Goal: Information Seeking & Learning: Learn about a topic

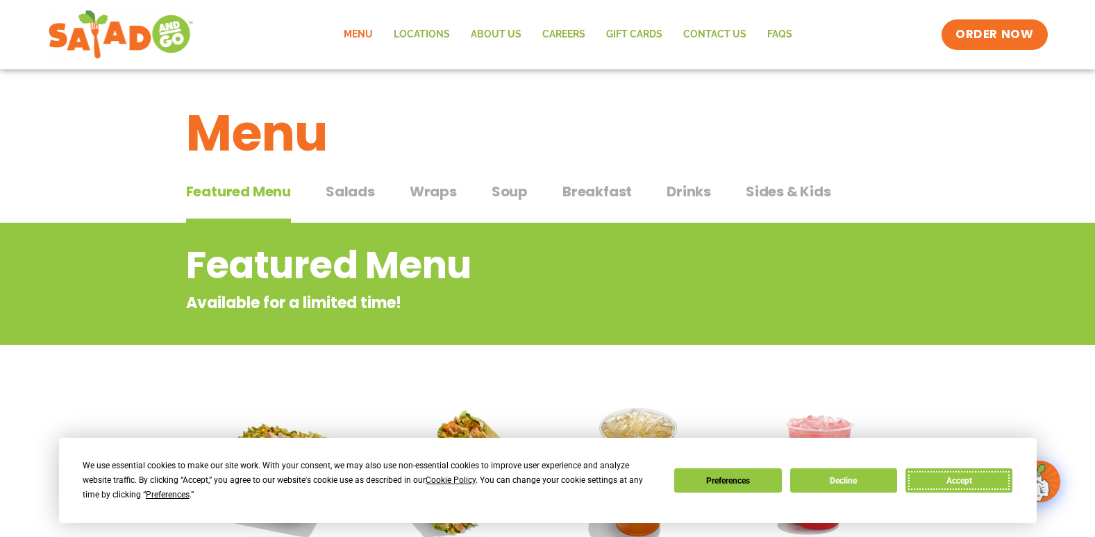
click at [948, 488] on button "Accept" at bounding box center [958, 481] width 107 height 24
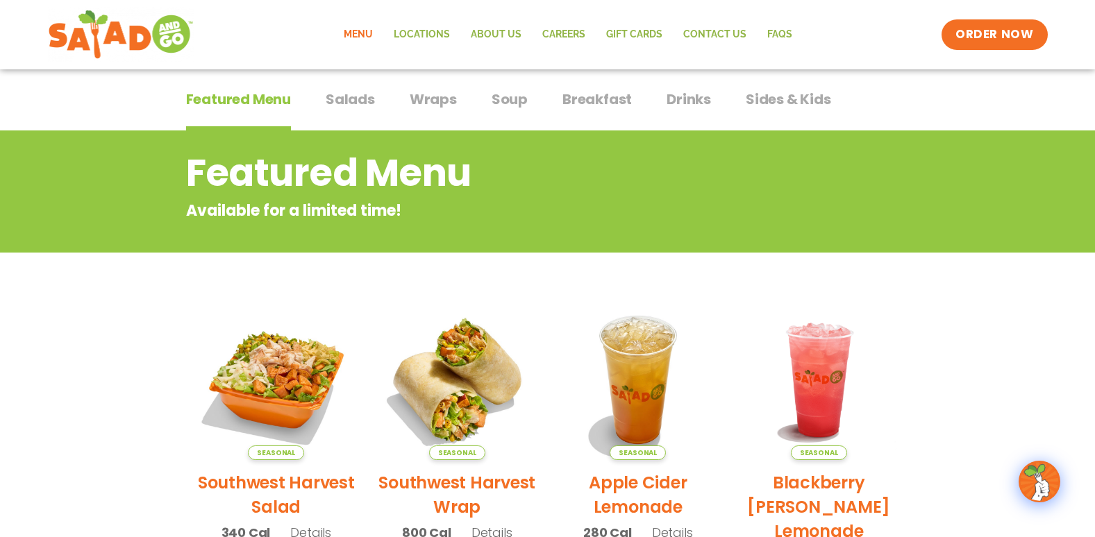
scroll to position [69, 0]
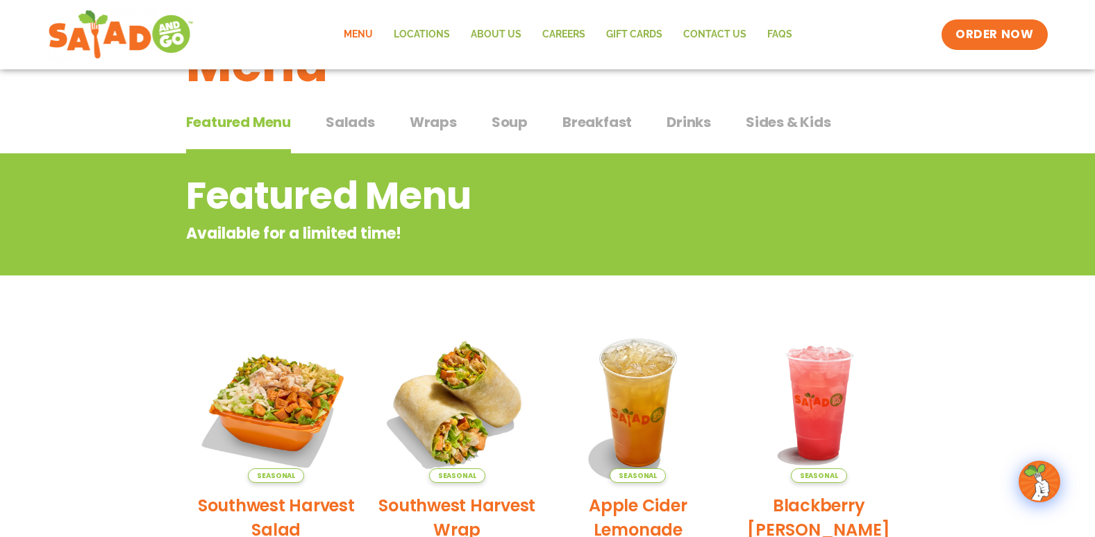
click at [433, 124] on span "Wraps" at bounding box center [433, 122] width 47 height 21
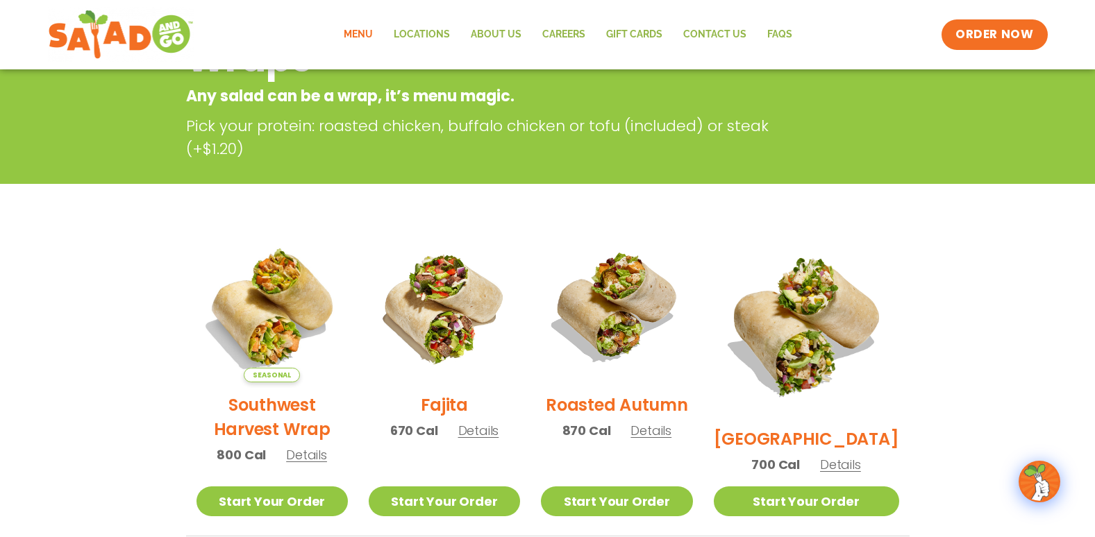
scroll to position [208, 0]
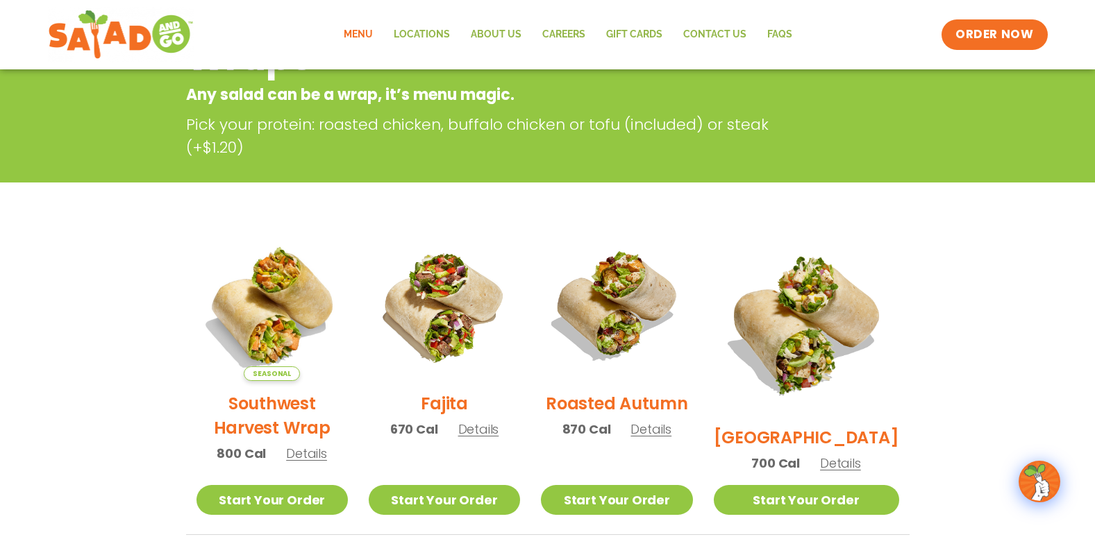
click at [671, 433] on span "Details" at bounding box center [650, 429] width 41 height 17
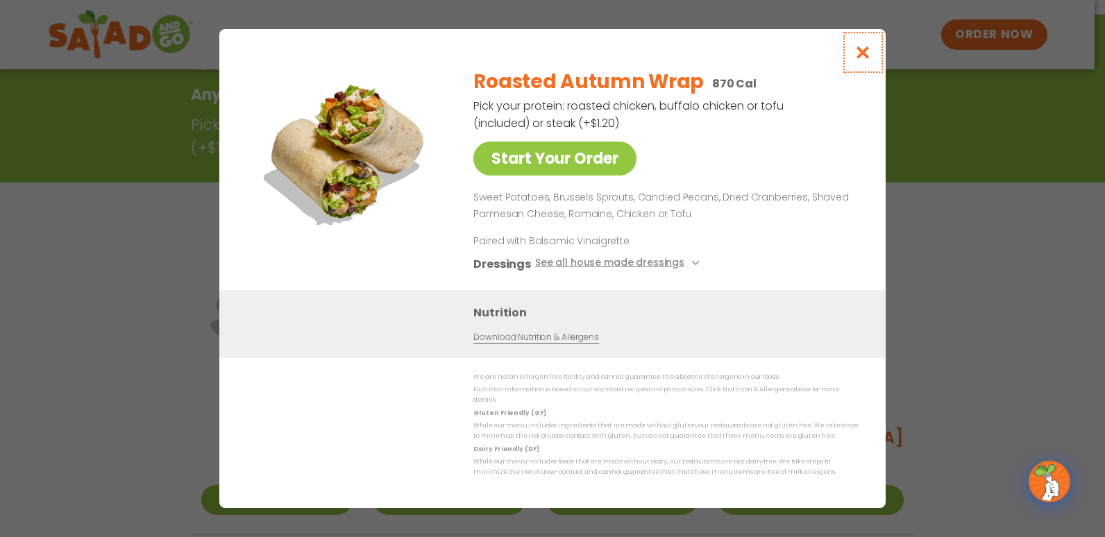
click at [870, 54] on icon "Close modal" at bounding box center [863, 52] width 17 height 15
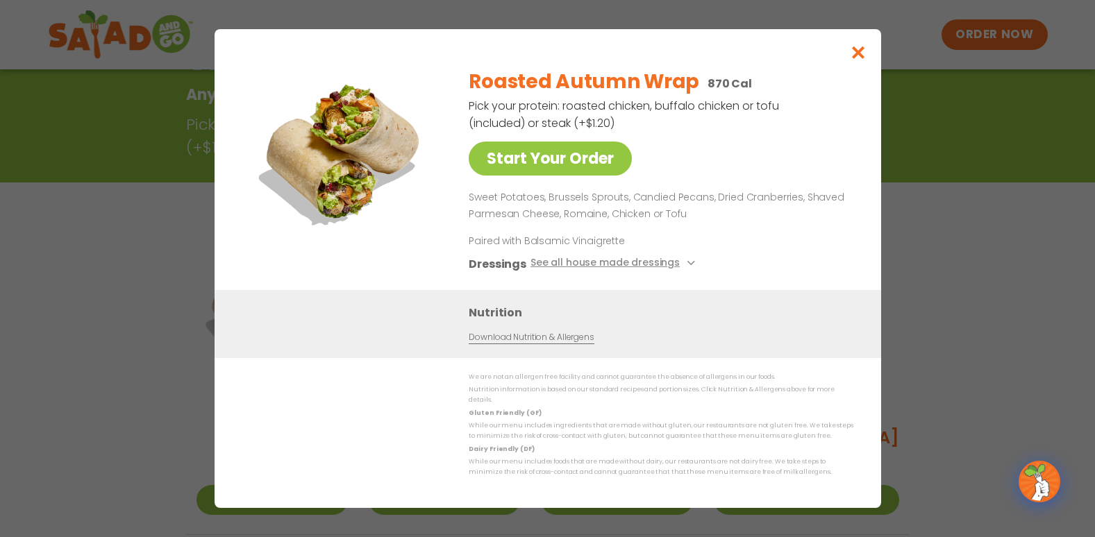
scroll to position [223, 0]
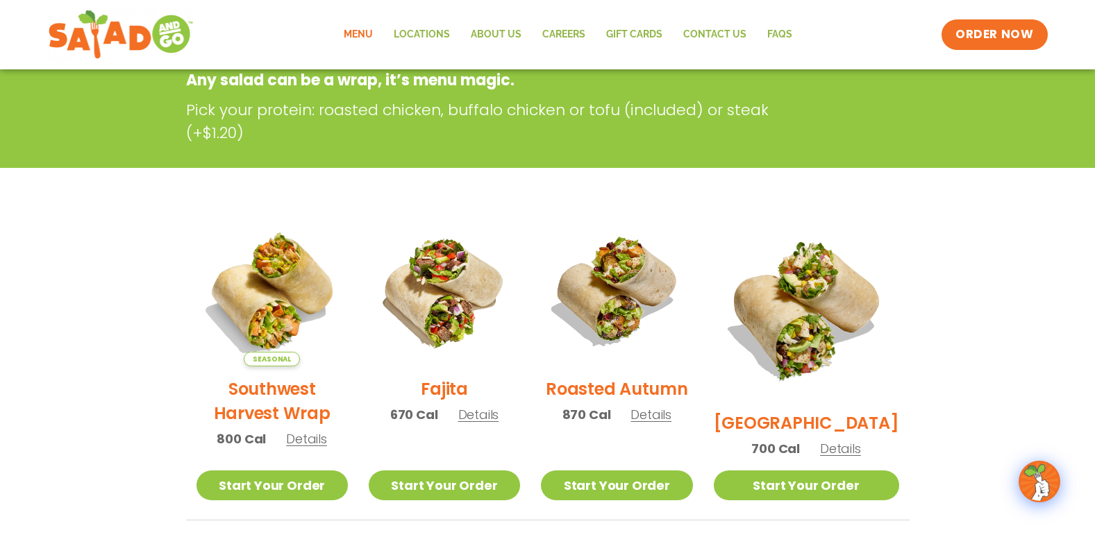
click at [853, 440] on span "Details" at bounding box center [840, 448] width 41 height 17
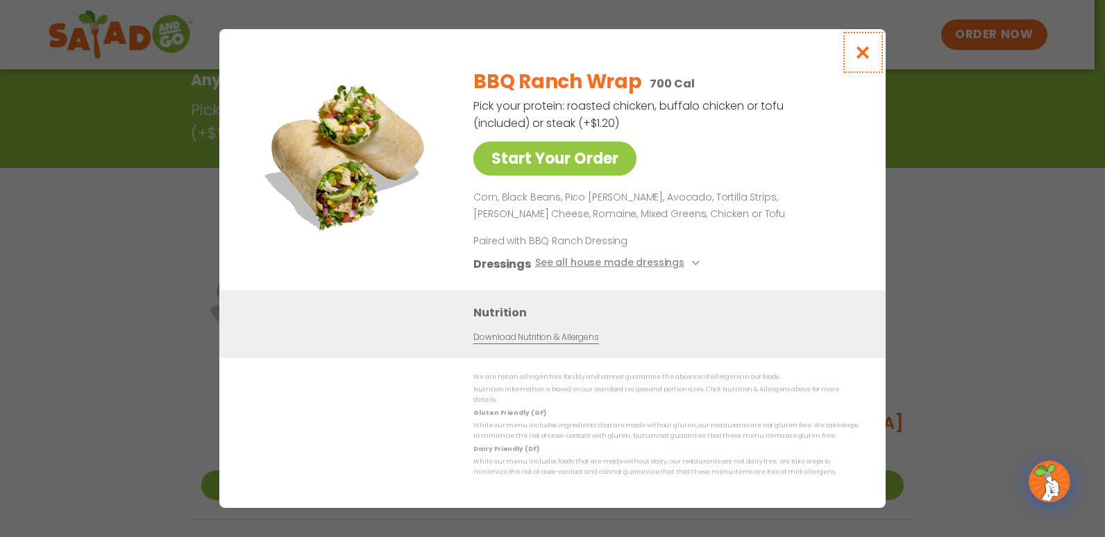
click at [857, 59] on icon "Close modal" at bounding box center [863, 52] width 17 height 15
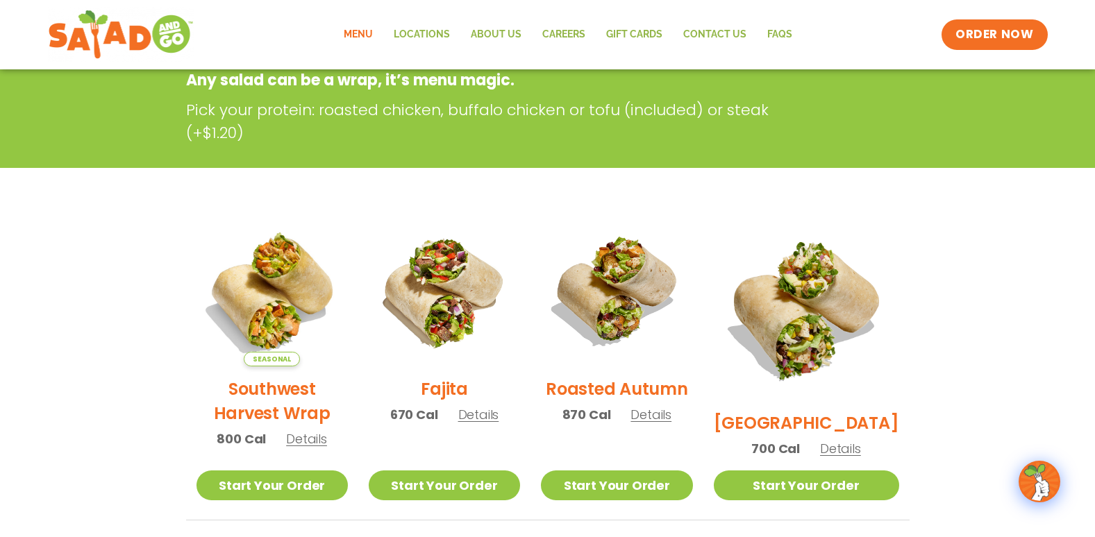
click at [310, 448] on span "Details" at bounding box center [306, 438] width 41 height 17
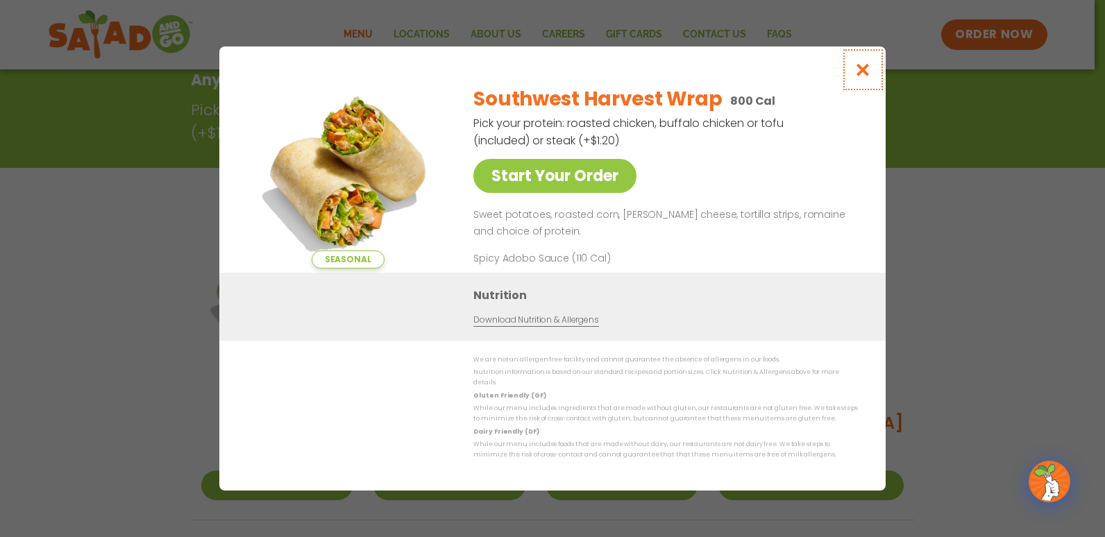
click at [854, 73] on button "Close modal" at bounding box center [863, 70] width 45 height 47
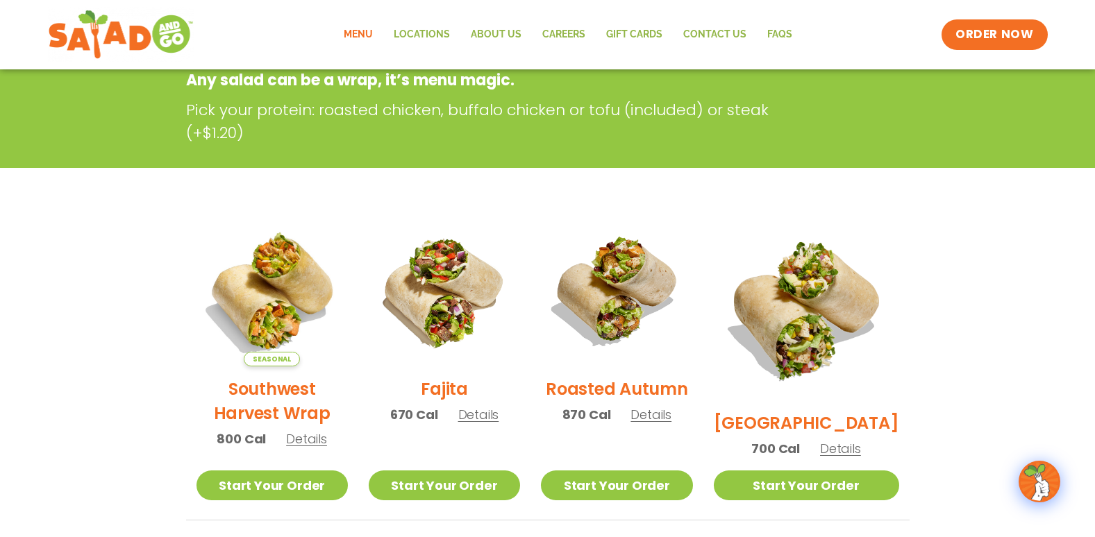
click at [487, 423] on span "Details" at bounding box center [478, 414] width 41 height 17
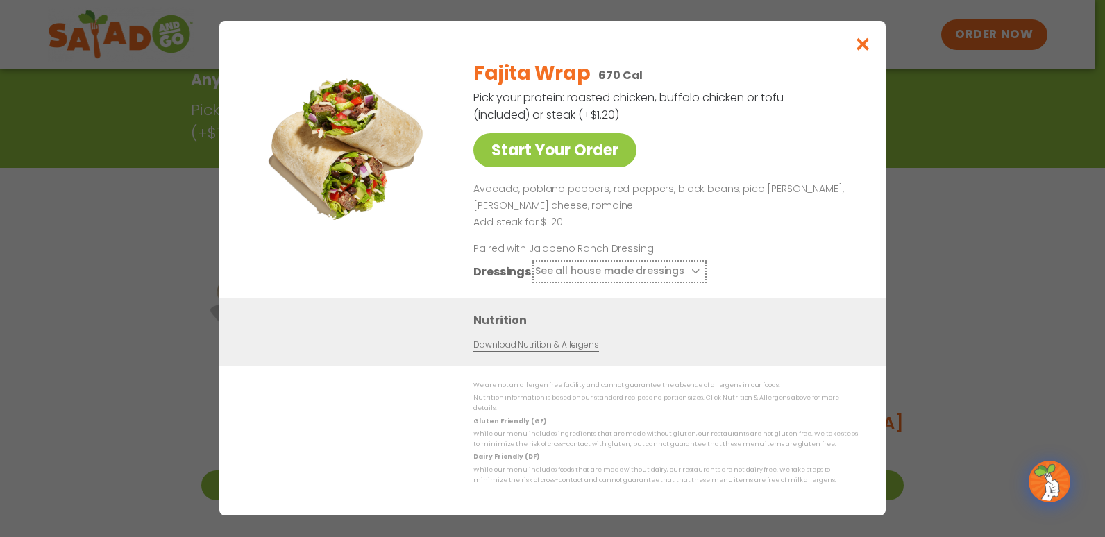
click at [692, 274] on icon at bounding box center [695, 272] width 6 height 6
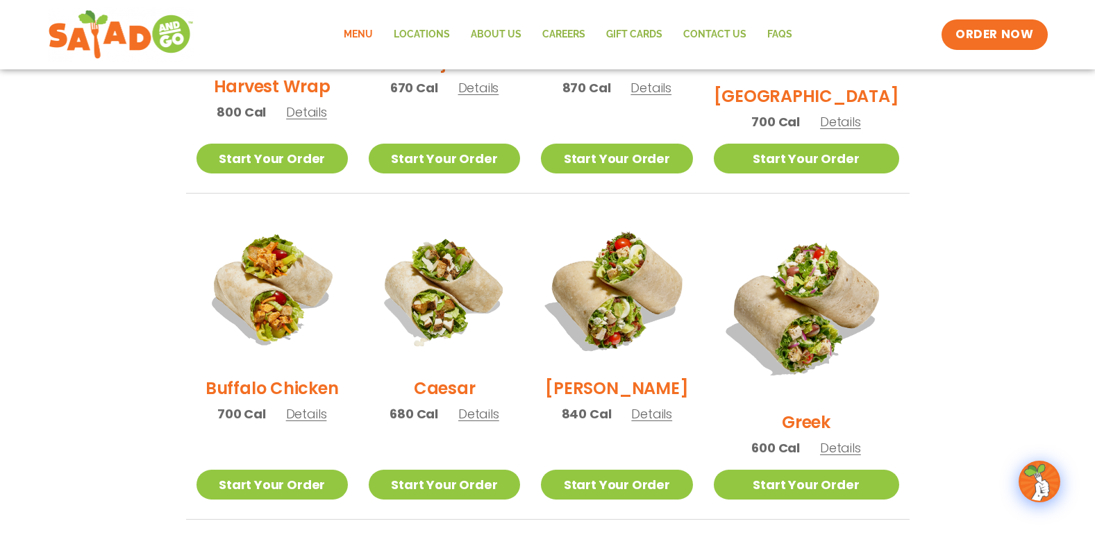
scroll to position [570, 0]
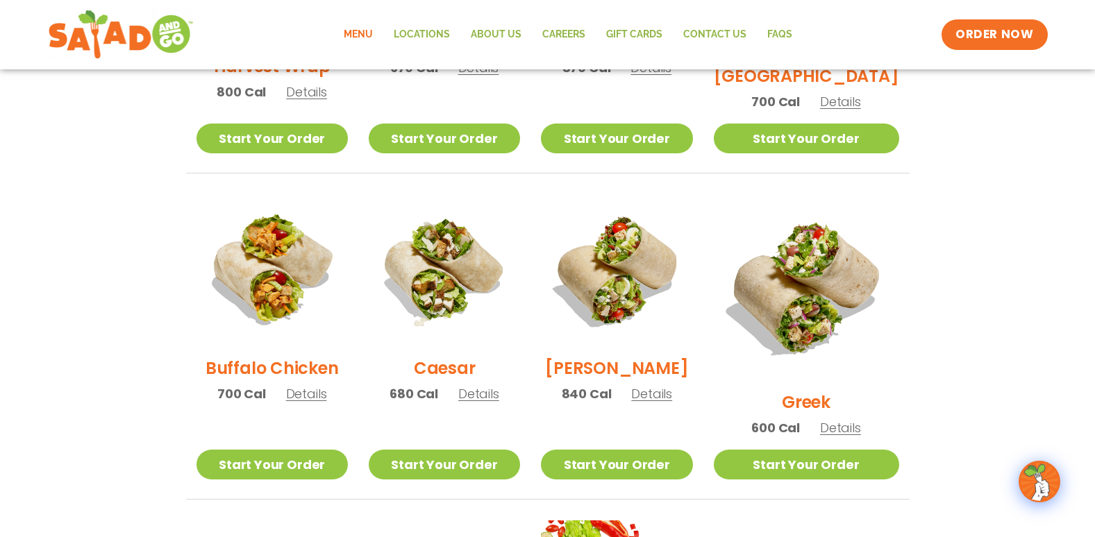
click at [672, 403] on span "Details" at bounding box center [651, 393] width 41 height 17
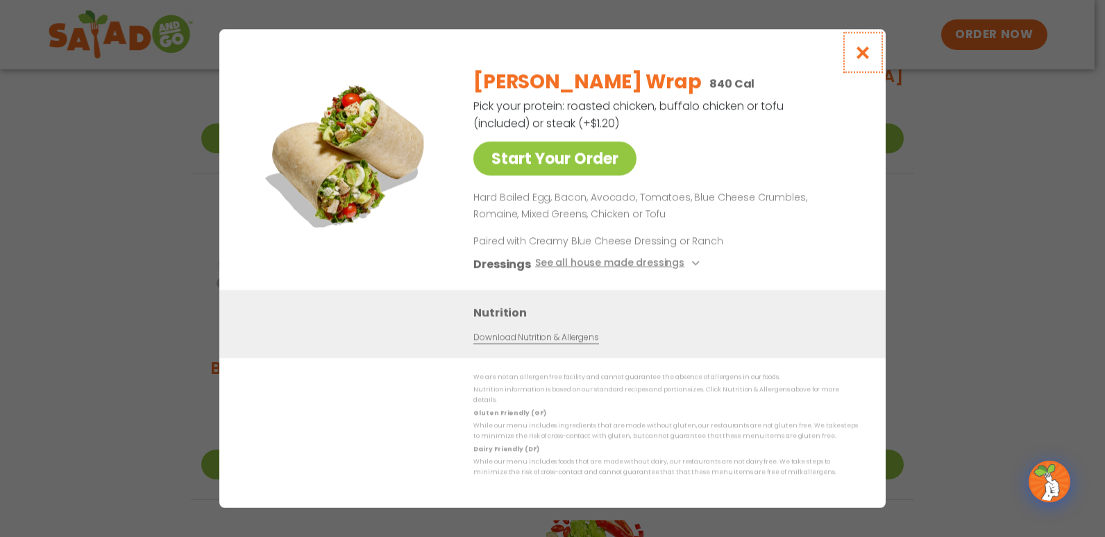
click at [869, 58] on icon "Close modal" at bounding box center [863, 52] width 17 height 15
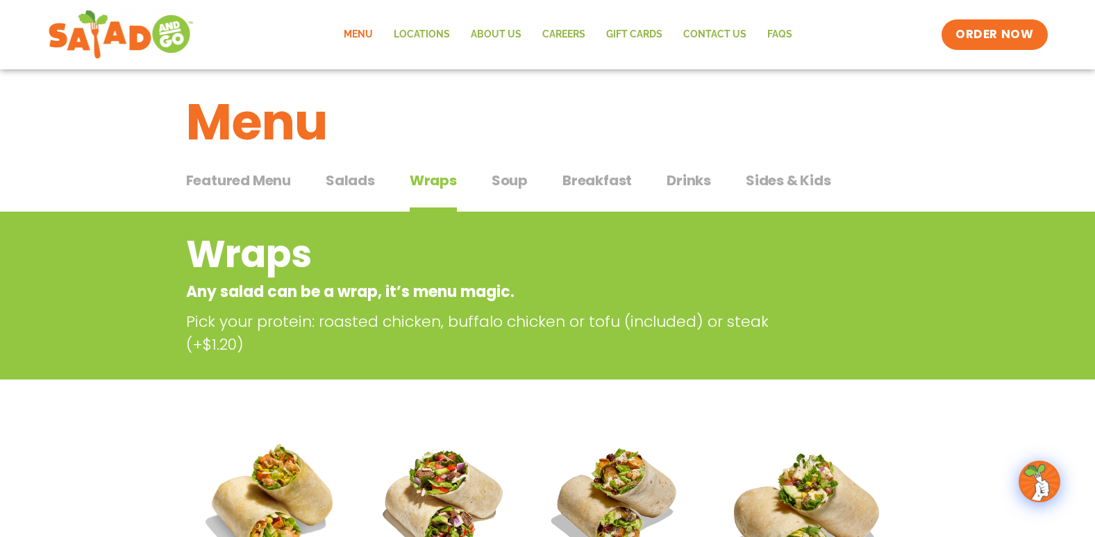
scroll to position [0, 0]
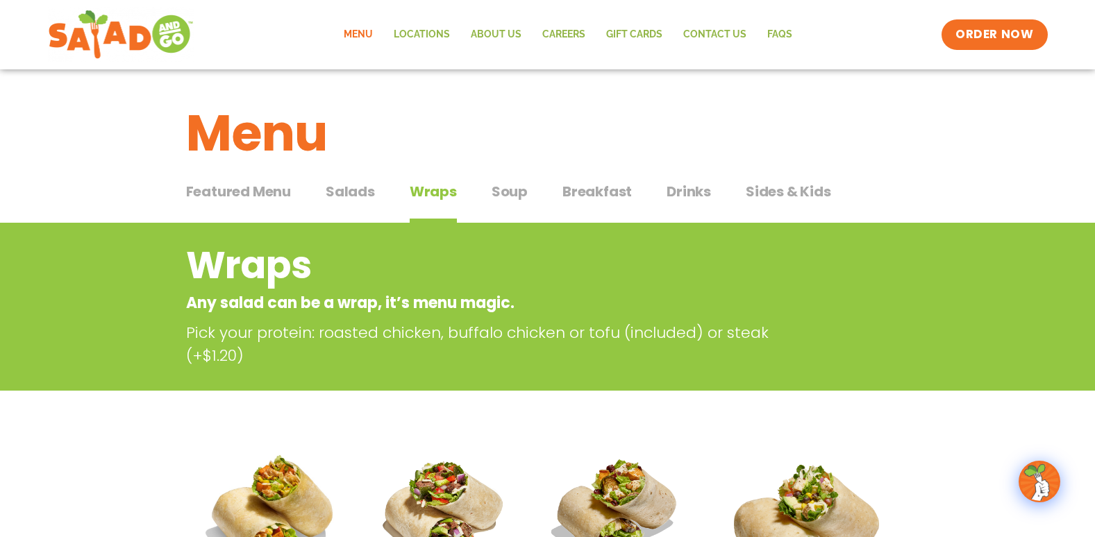
click at [593, 193] on span "Breakfast" at bounding box center [596, 191] width 69 height 21
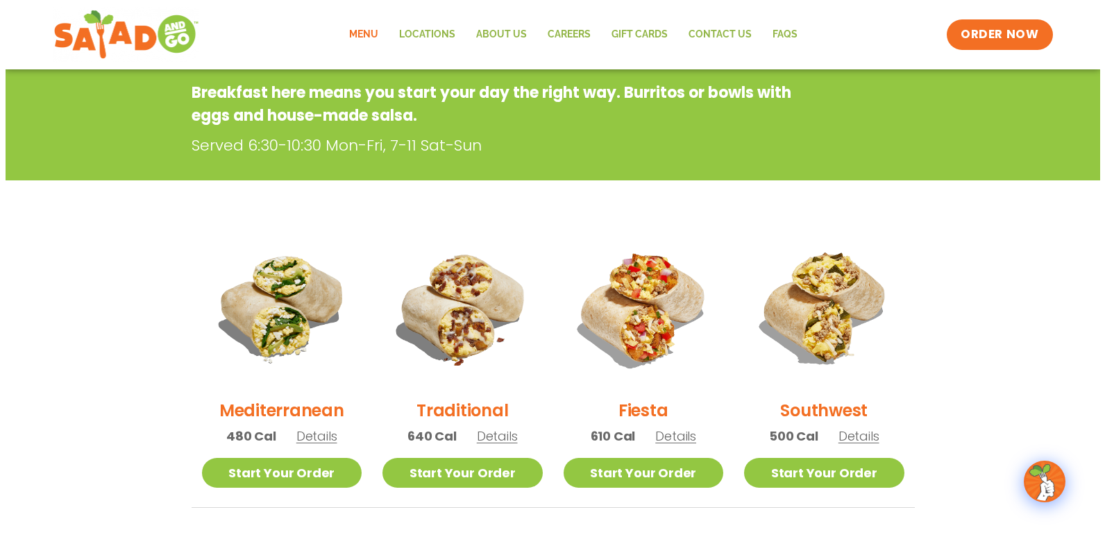
scroll to position [208, 0]
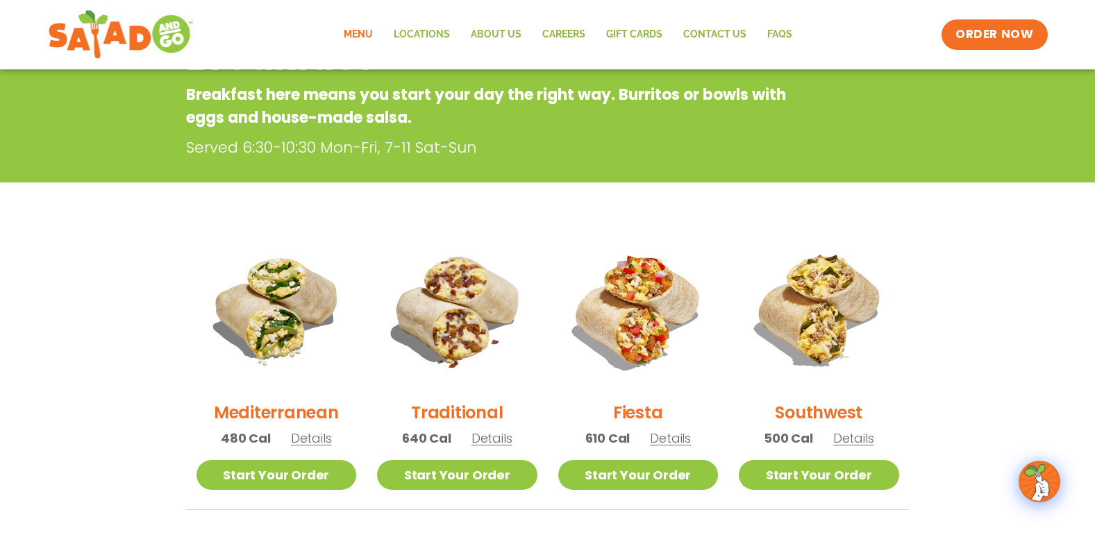
click at [853, 437] on span "Details" at bounding box center [853, 438] width 41 height 17
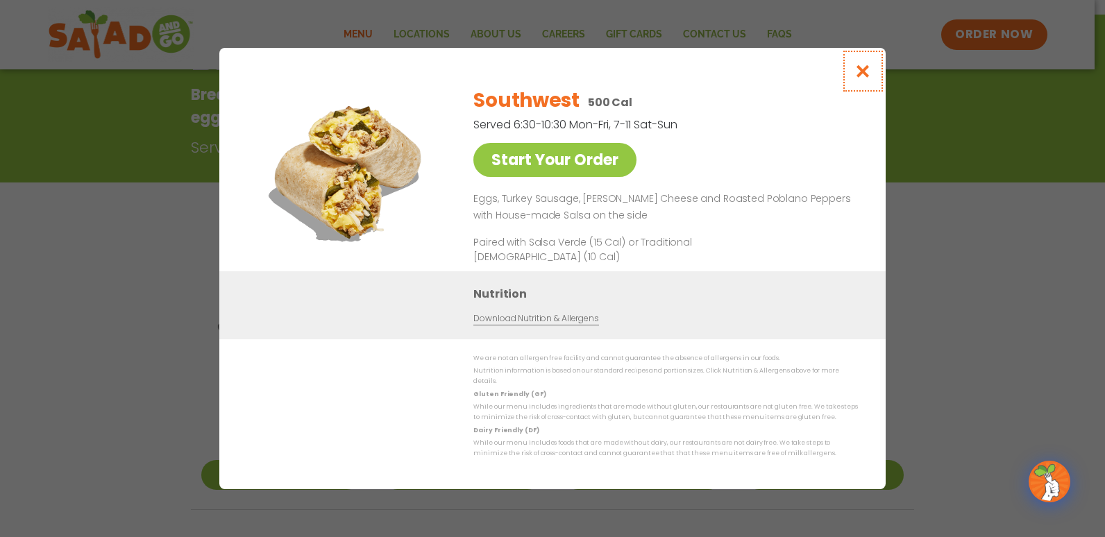
click at [868, 78] on icon "Close modal" at bounding box center [863, 71] width 17 height 15
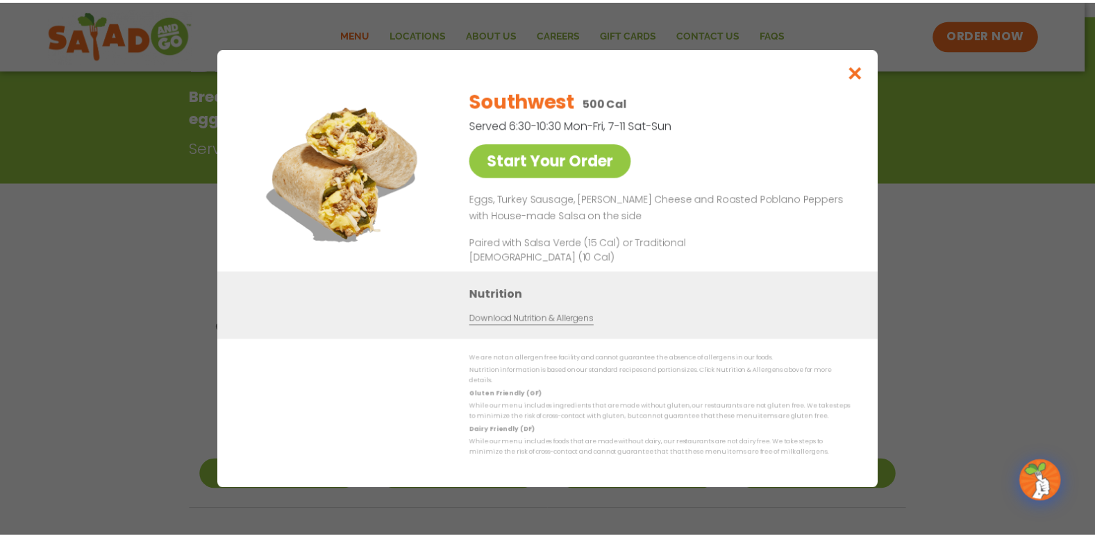
scroll to position [223, 0]
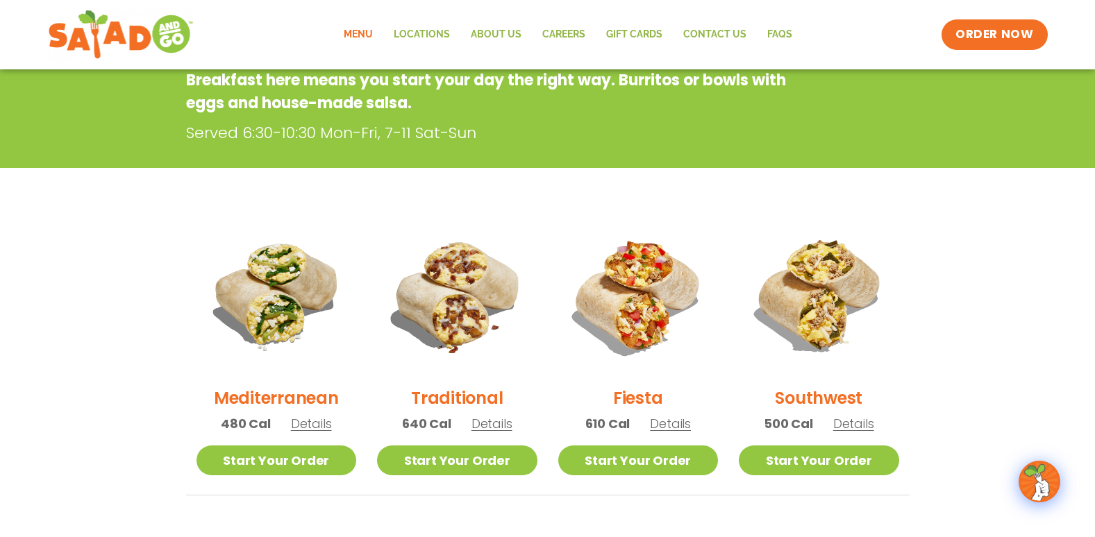
click at [488, 422] on span "Details" at bounding box center [491, 423] width 41 height 17
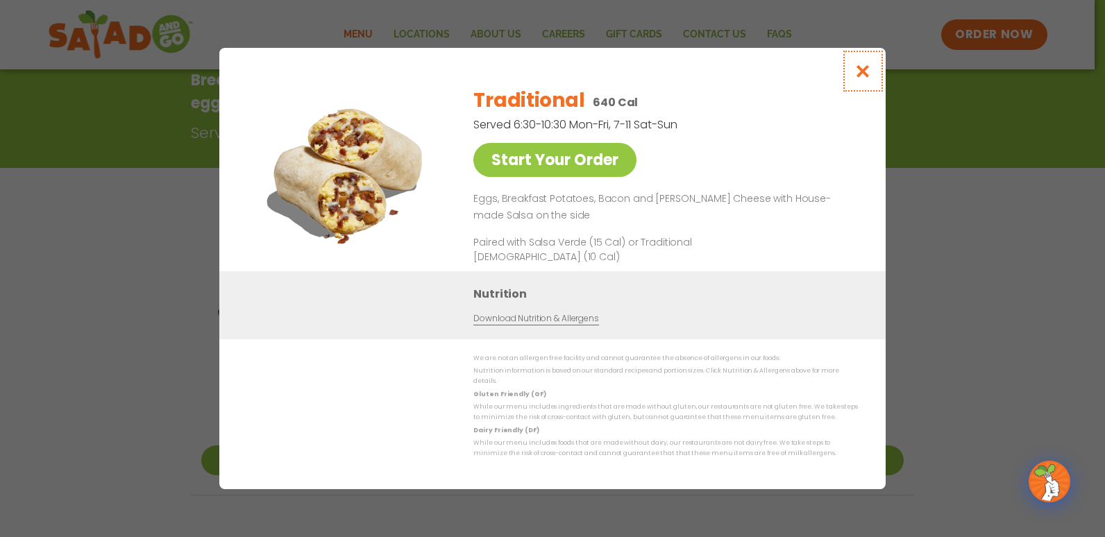
click at [864, 87] on button "Close modal" at bounding box center [863, 71] width 45 height 47
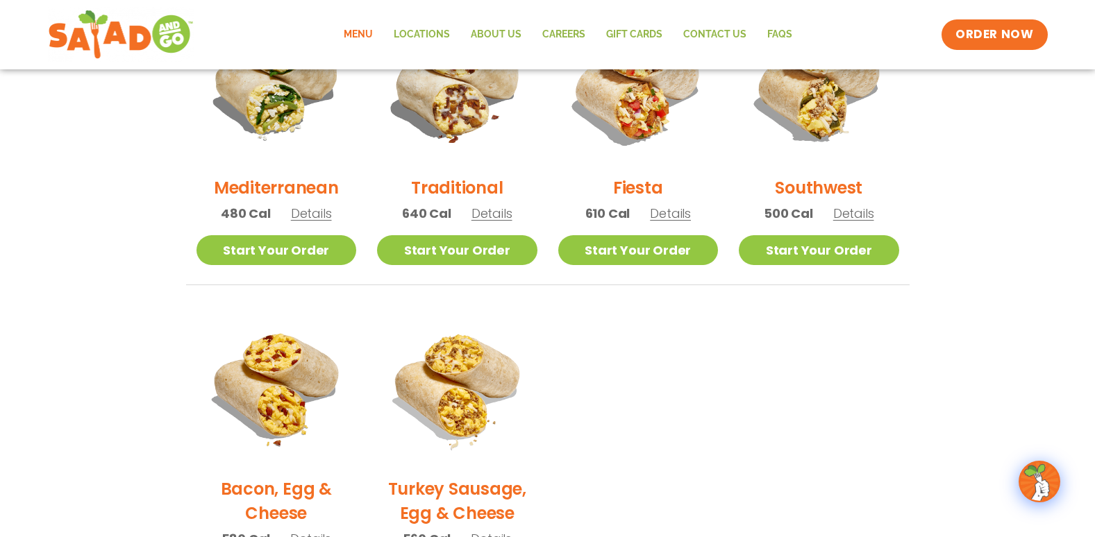
scroll to position [501, 0]
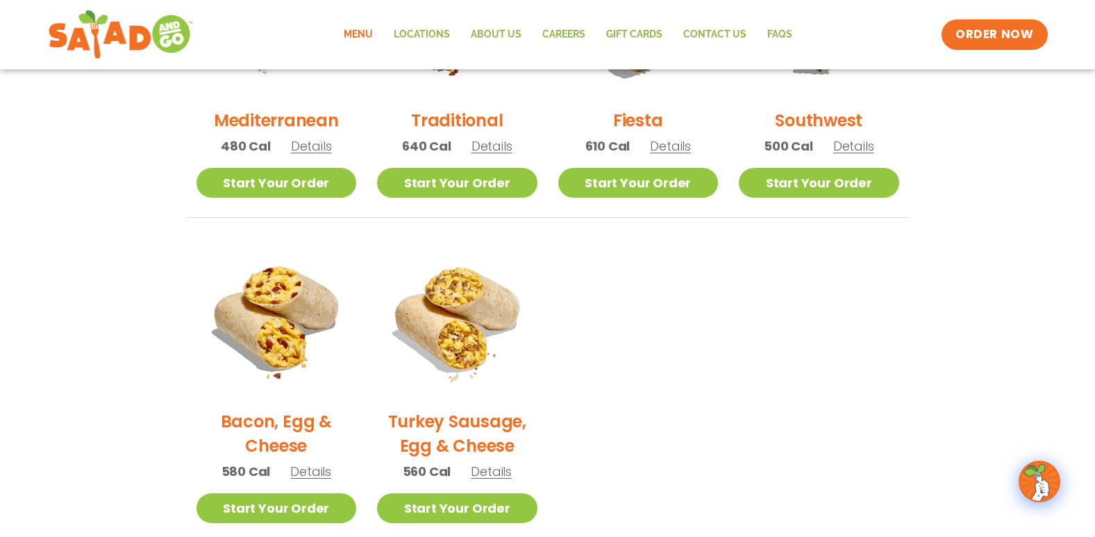
click at [312, 468] on span "Details" at bounding box center [310, 471] width 41 height 17
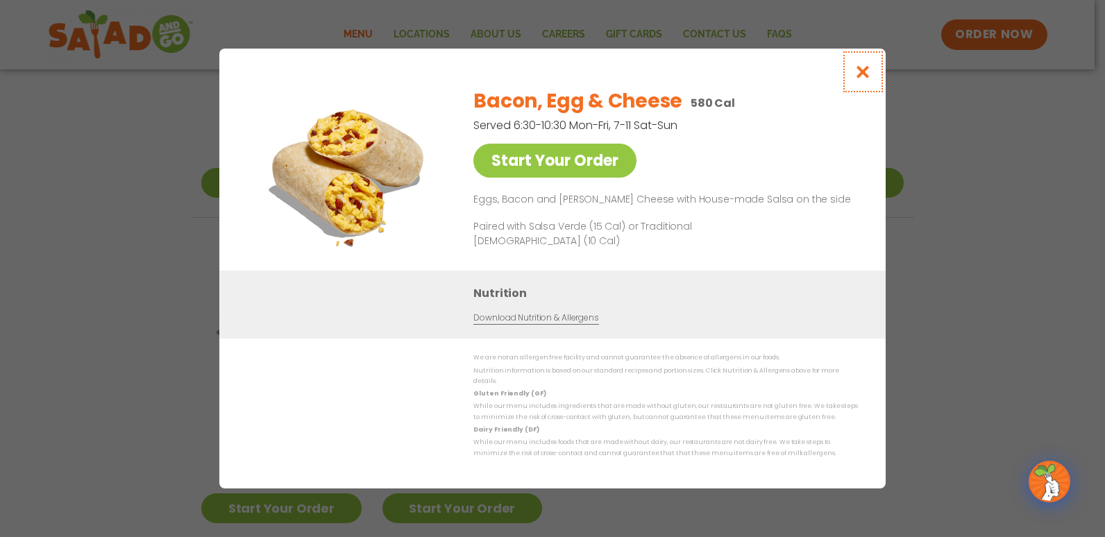
click at [864, 63] on button "Close modal" at bounding box center [863, 72] width 45 height 47
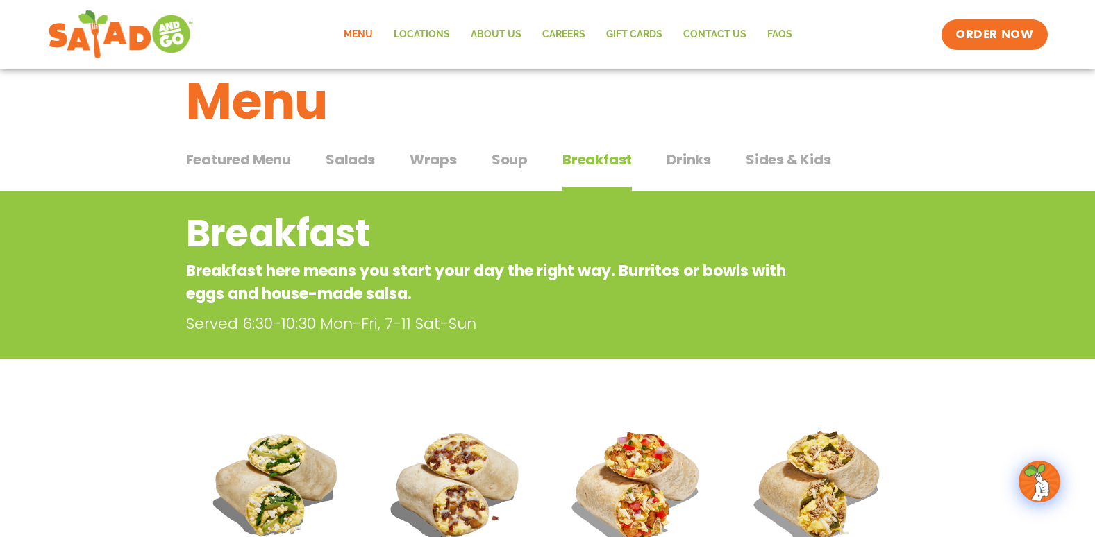
scroll to position [15, 0]
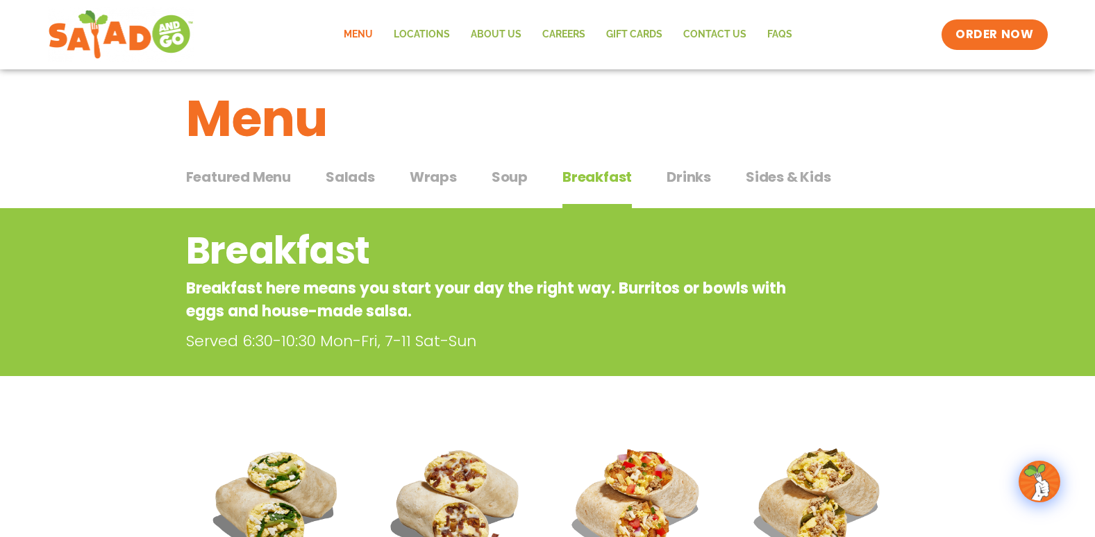
click at [353, 170] on span "Salads" at bounding box center [350, 177] width 49 height 21
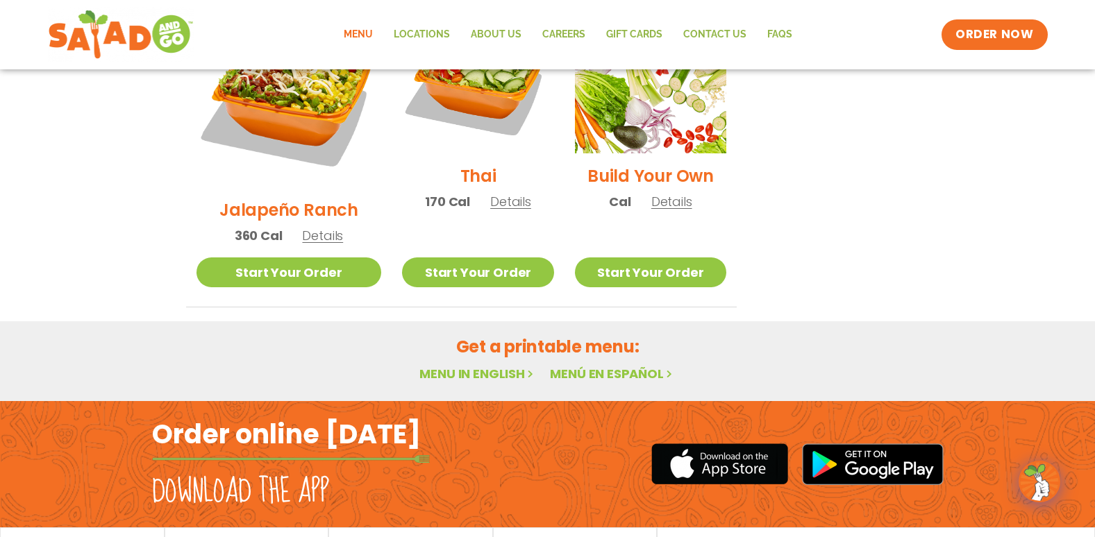
scroll to position [1137, 0]
